Goal: Find specific page/section: Find specific page/section

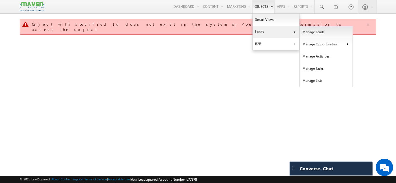
click at [305, 34] on link "Manage Leads" at bounding box center [326, 32] width 53 height 12
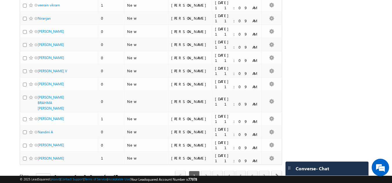
scroll to position [1266, 0]
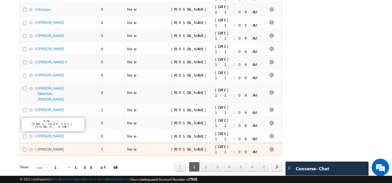
click at [50, 148] on link "[PERSON_NAME]" at bounding box center [51, 150] width 26 height 4
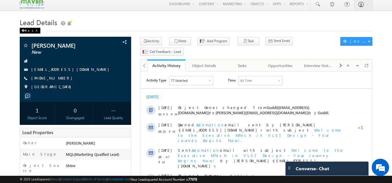
click at [29, 30] on div "Back" at bounding box center [30, 31] width 21 height 6
